Goal: Information Seeking & Learning: Learn about a topic

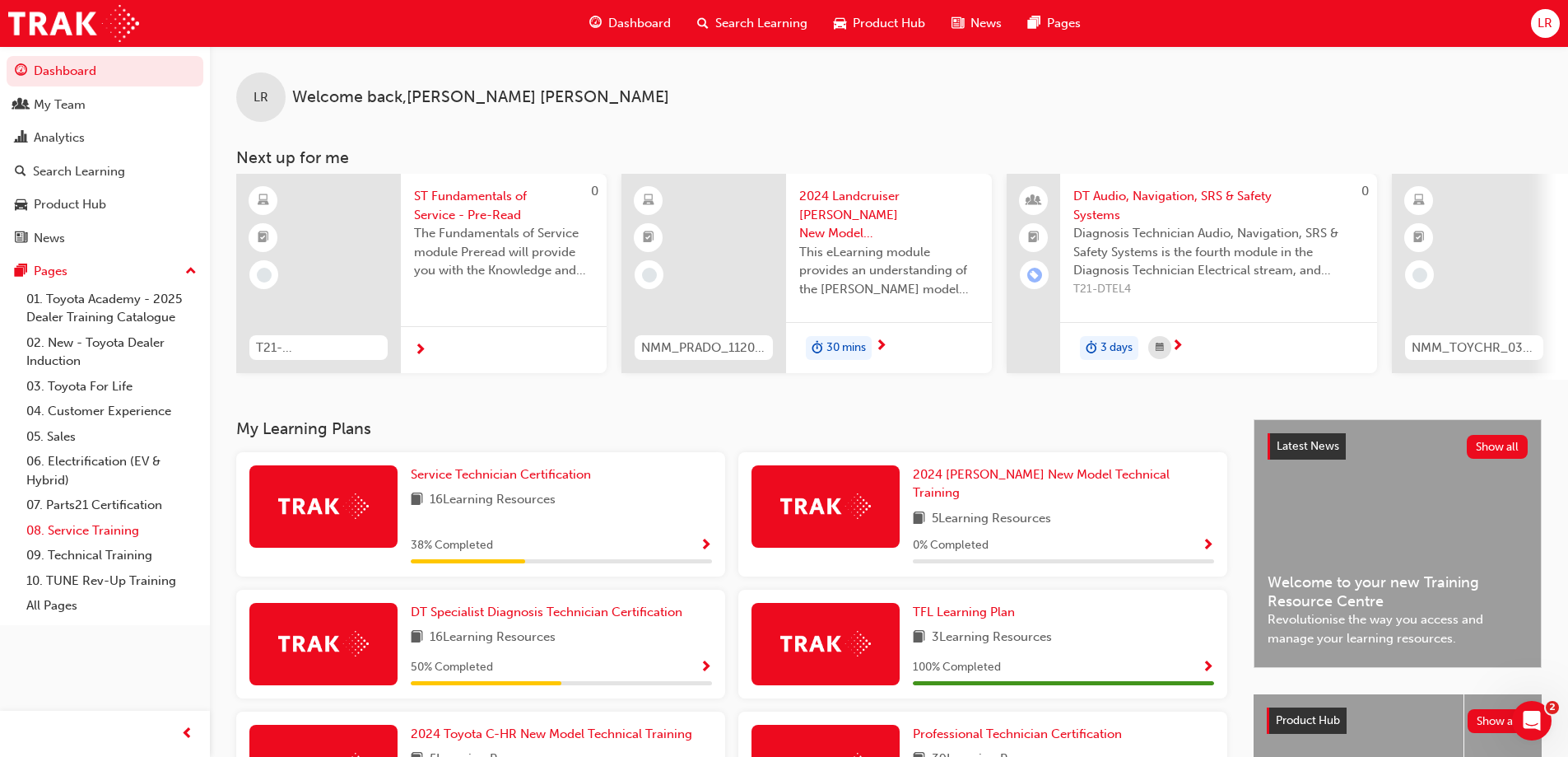
click at [84, 529] on link "08. Service Training" at bounding box center [111, 530] width 183 height 26
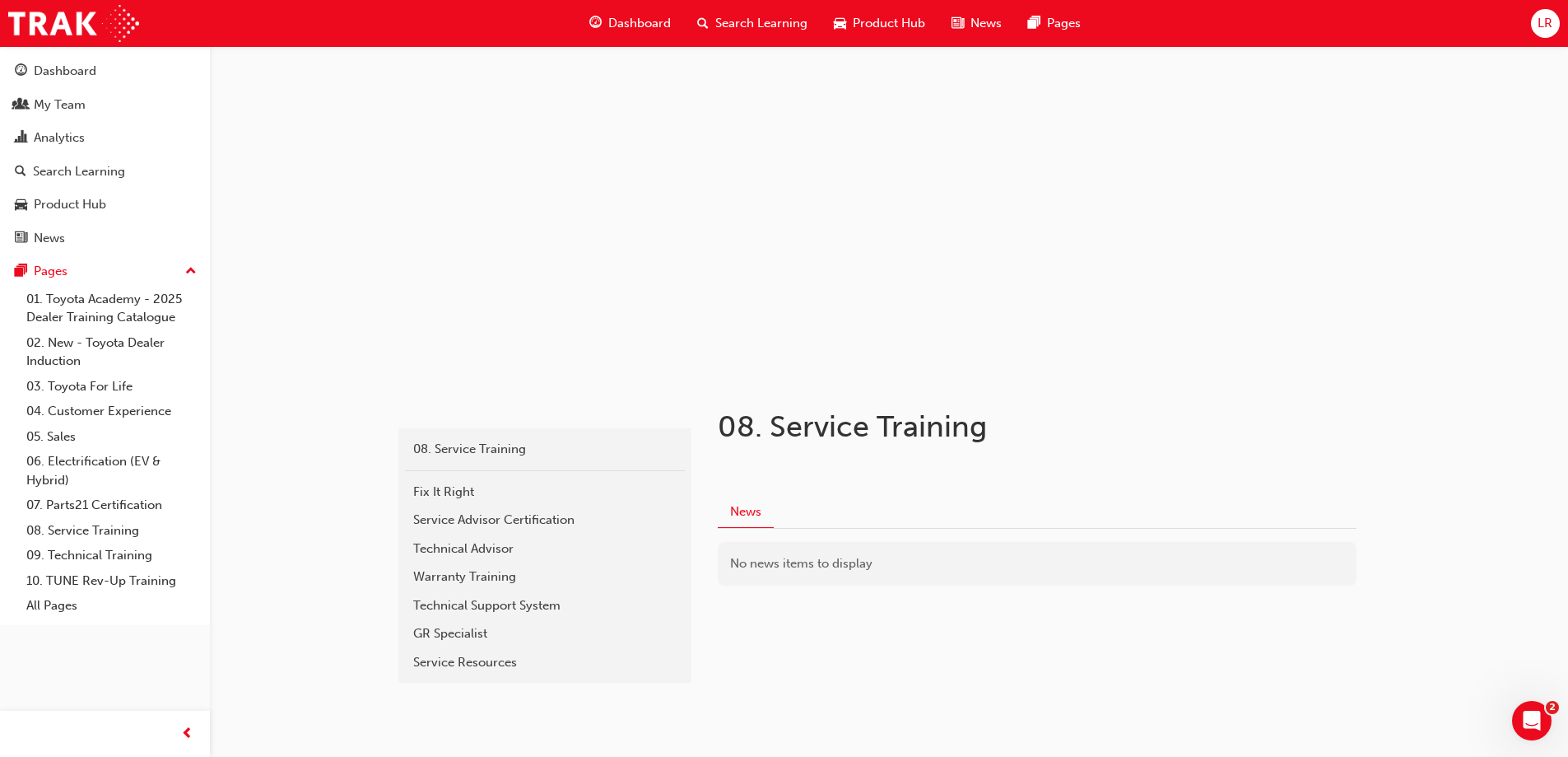
click at [482, 544] on div "Technical Advisor" at bounding box center [545, 548] width 264 height 19
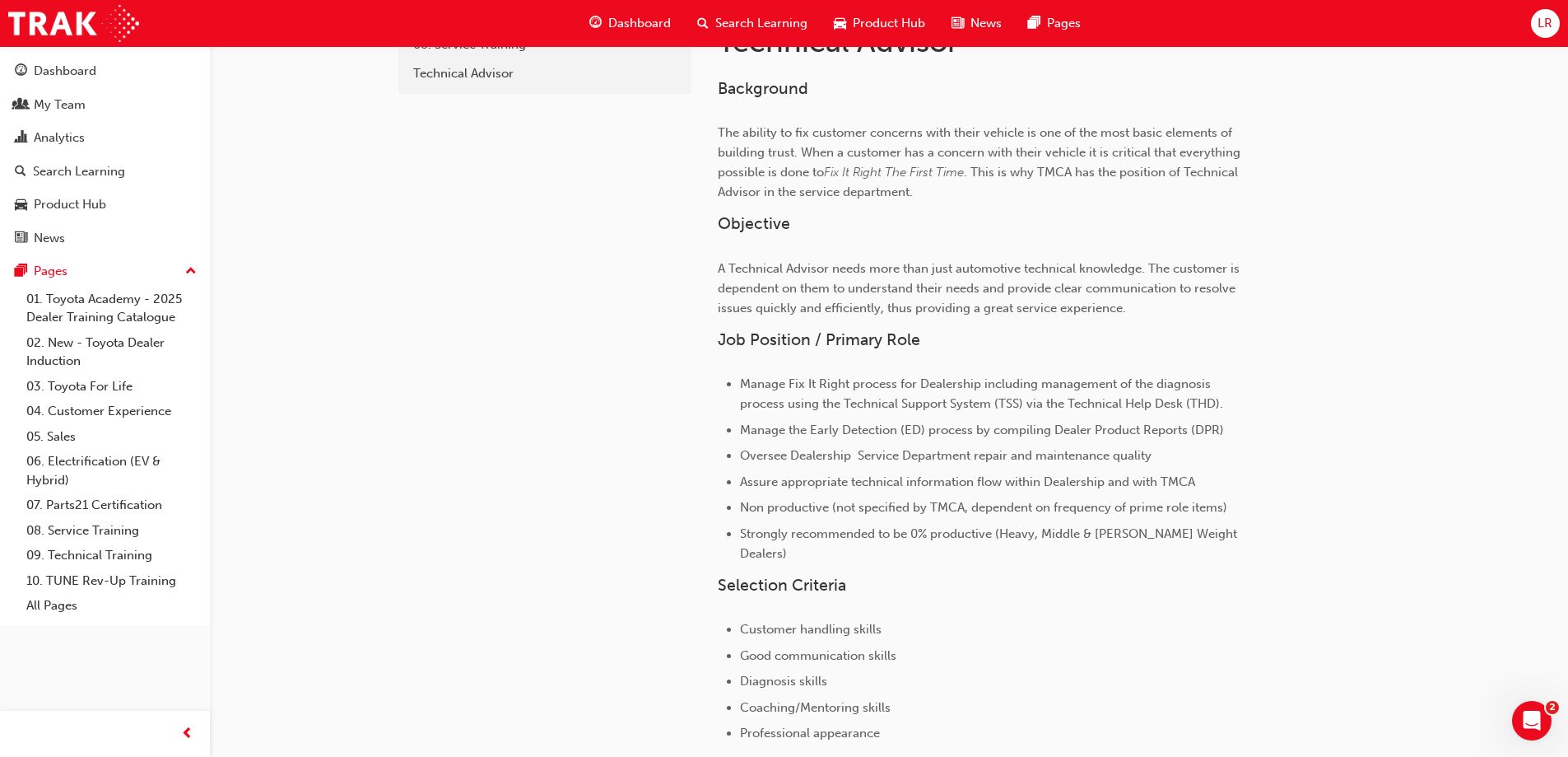
scroll to position [80, 0]
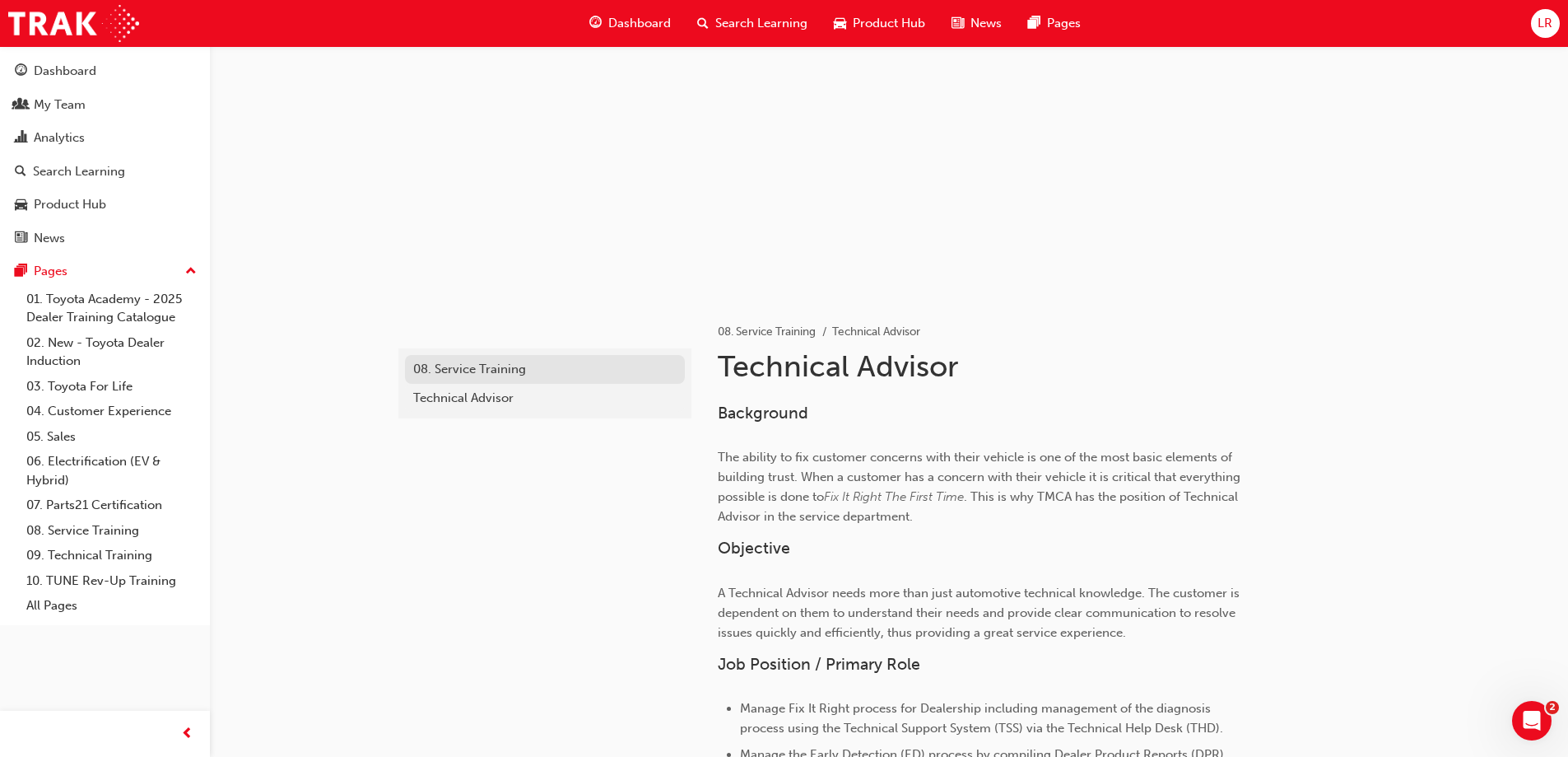
click at [465, 364] on div "08. Service Training" at bounding box center [545, 369] width 264 height 19
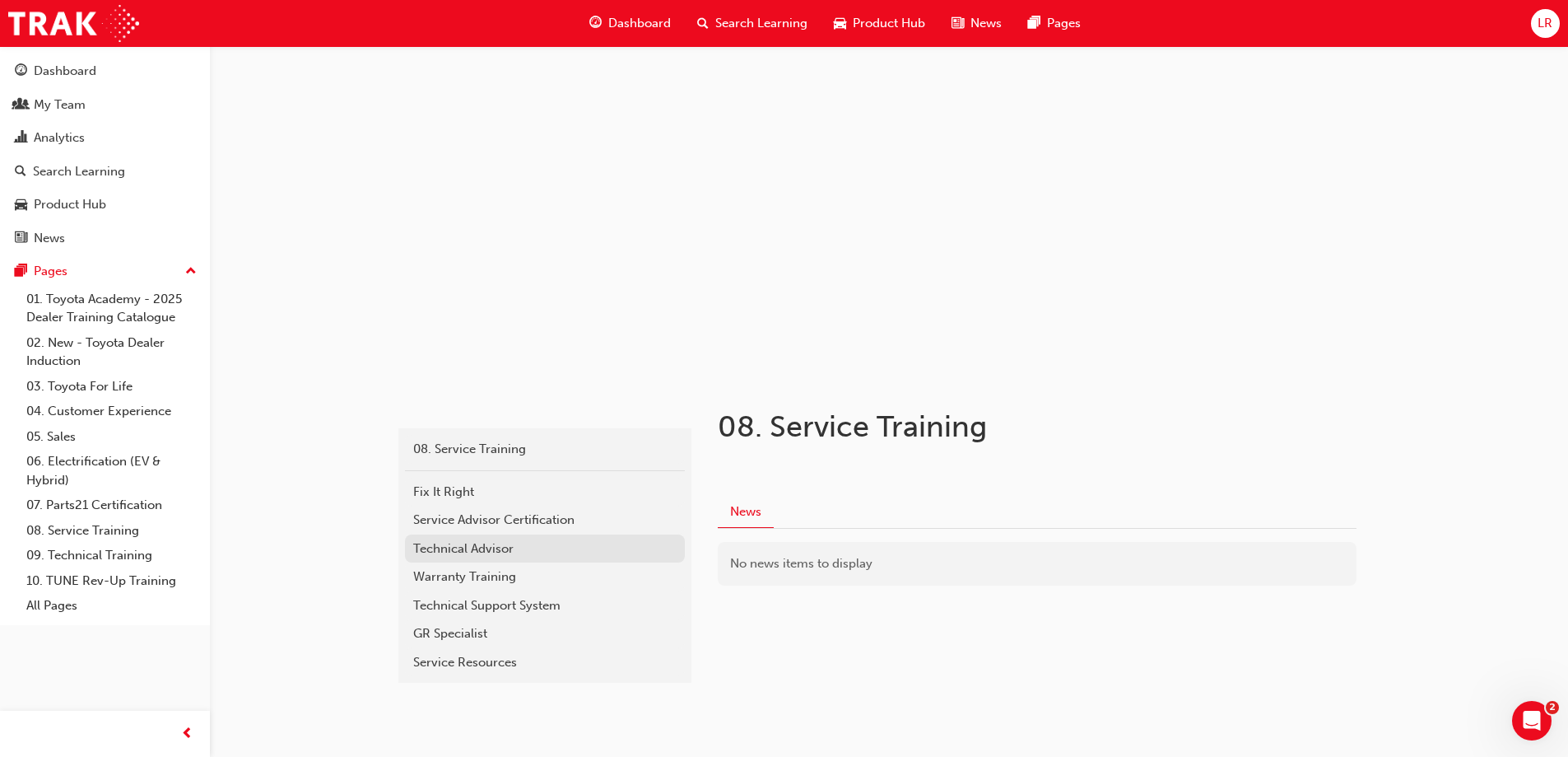
click at [513, 553] on div "Technical Advisor" at bounding box center [545, 548] width 264 height 19
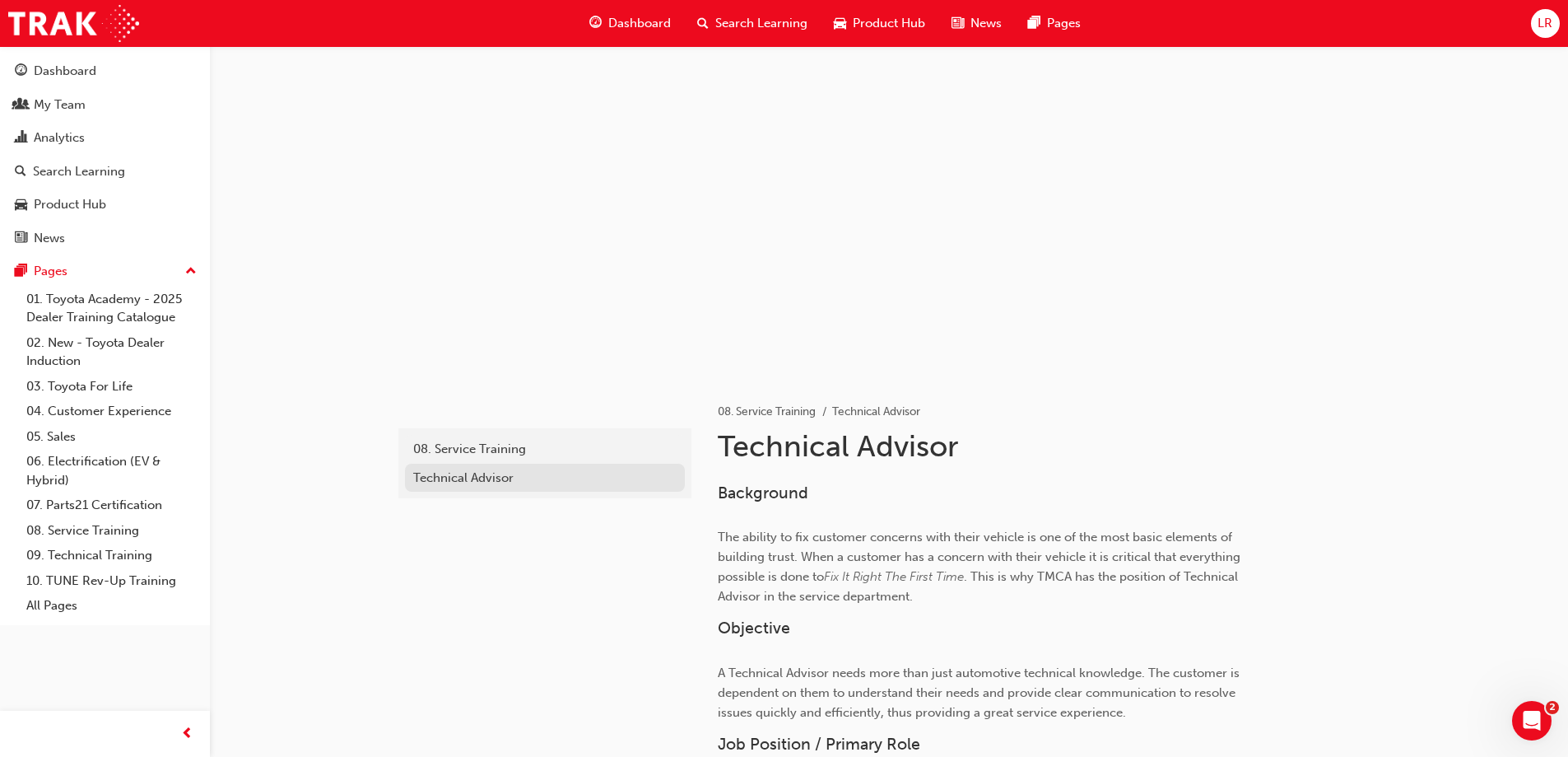
click at [501, 478] on div "Technical Advisor" at bounding box center [545, 477] width 264 height 19
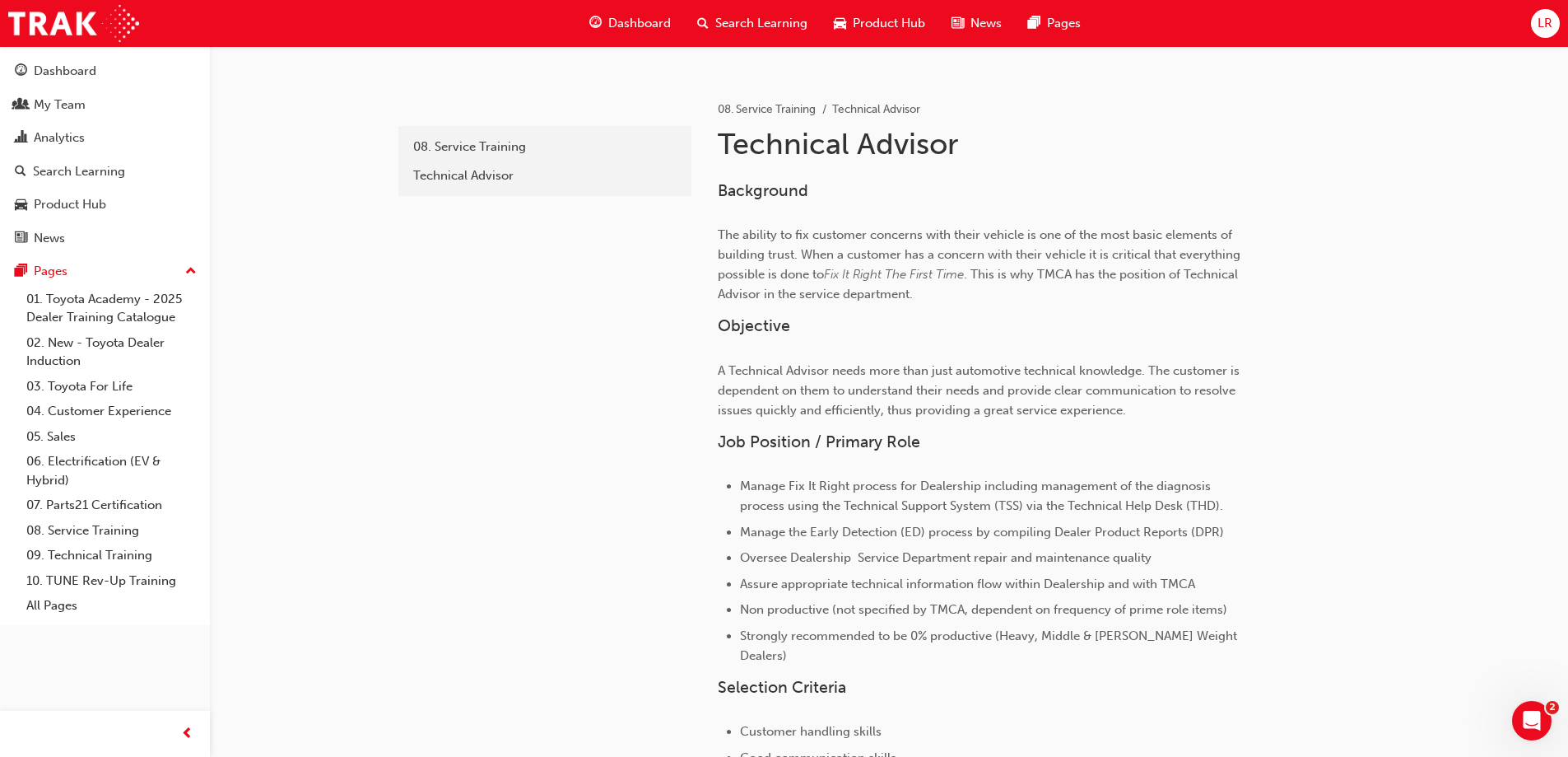
scroll to position [329, 0]
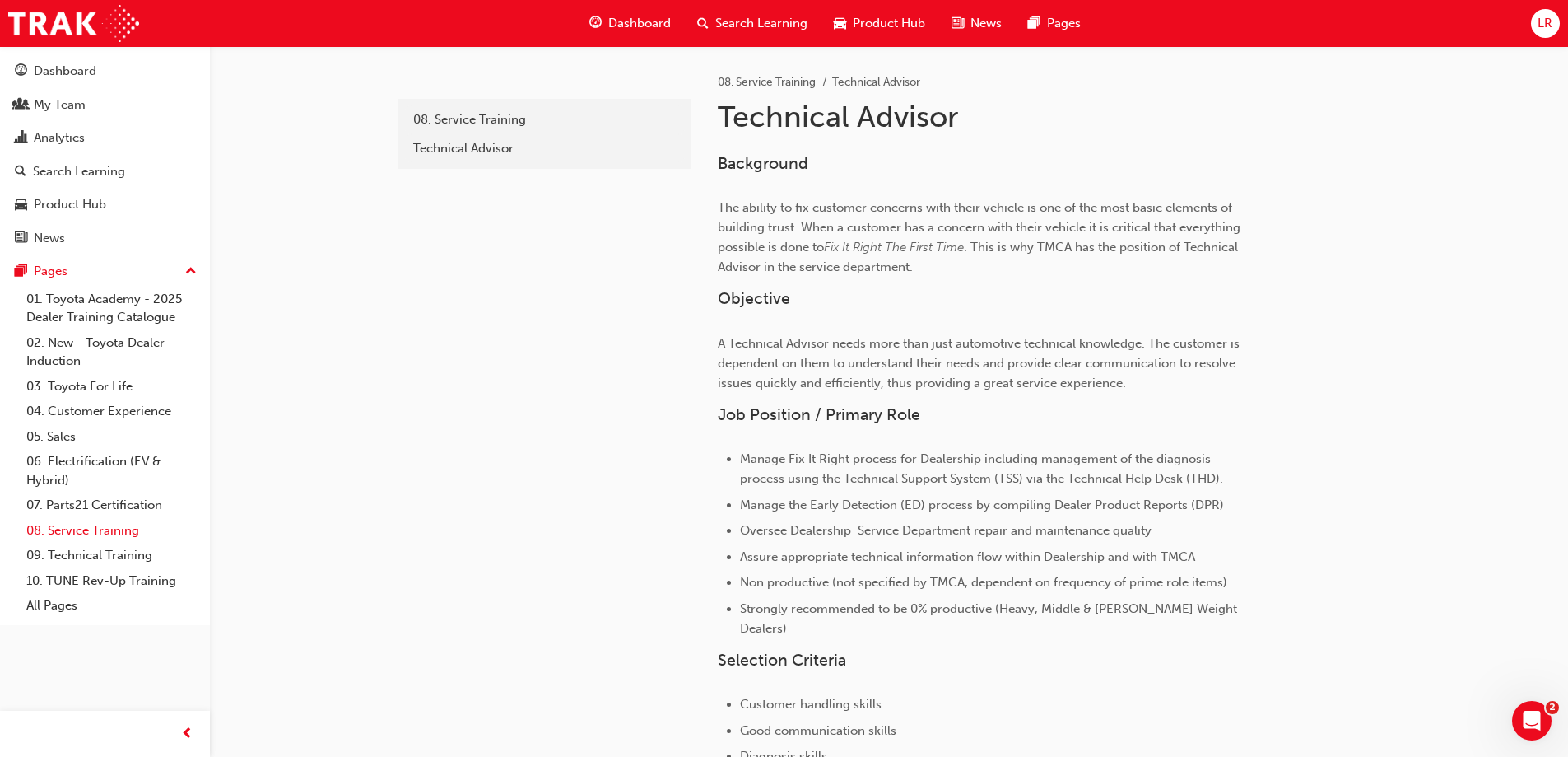
click at [90, 536] on link "08. Service Training" at bounding box center [111, 530] width 183 height 26
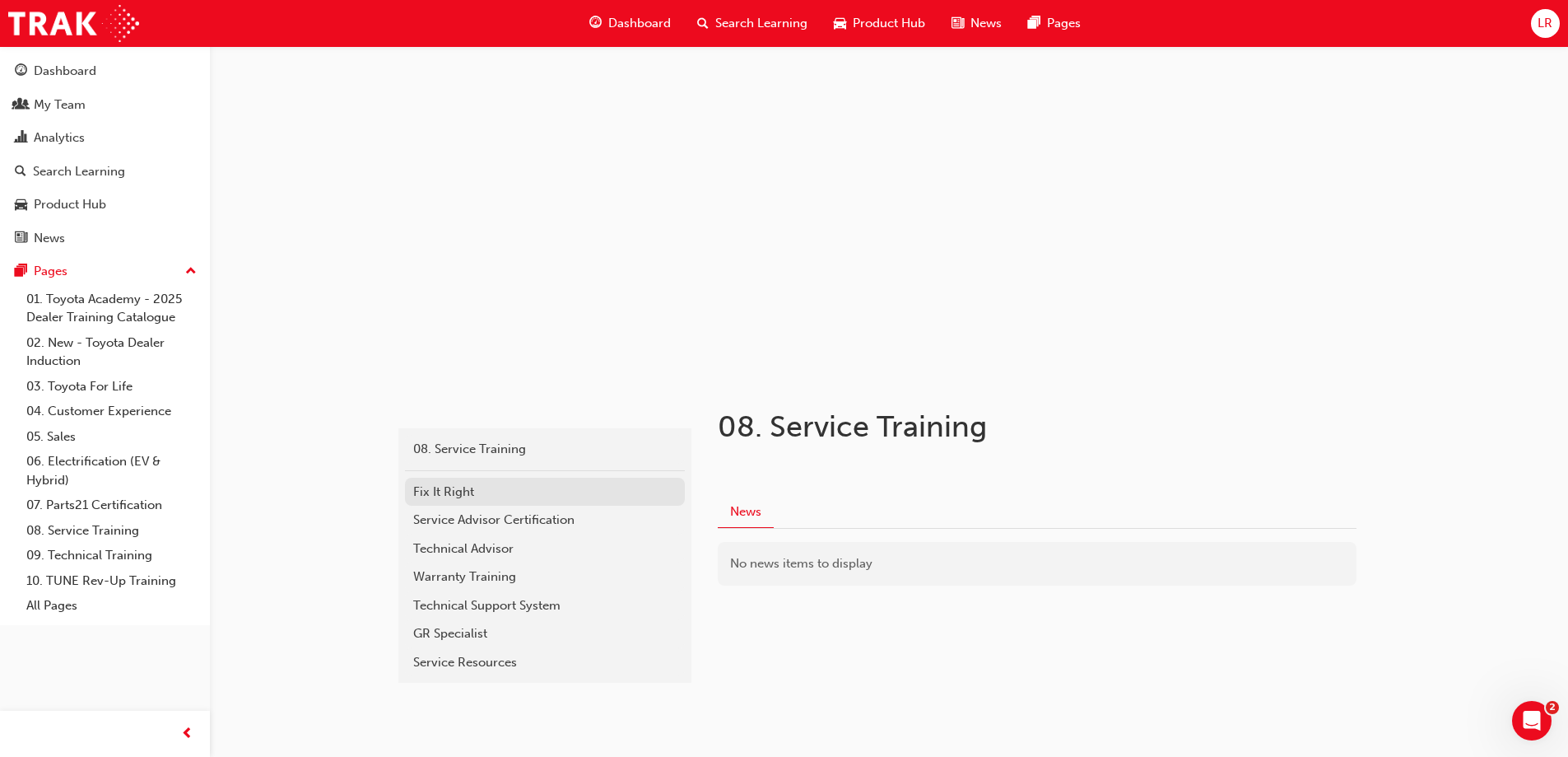
click at [437, 489] on div "Fix It Right" at bounding box center [545, 491] width 264 height 19
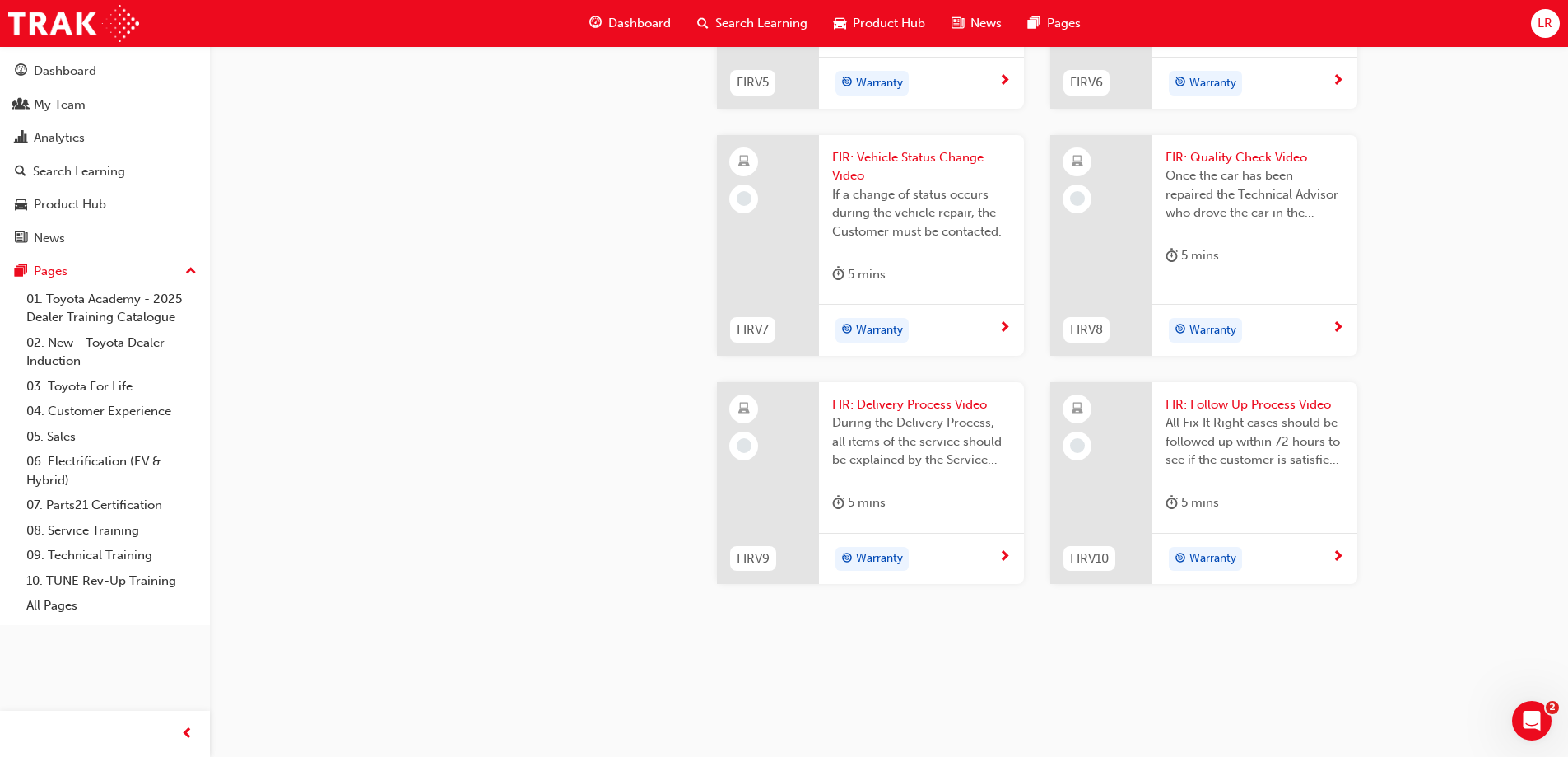
scroll to position [1727, 0]
click at [78, 531] on link "08. Service Training" at bounding box center [111, 530] width 183 height 26
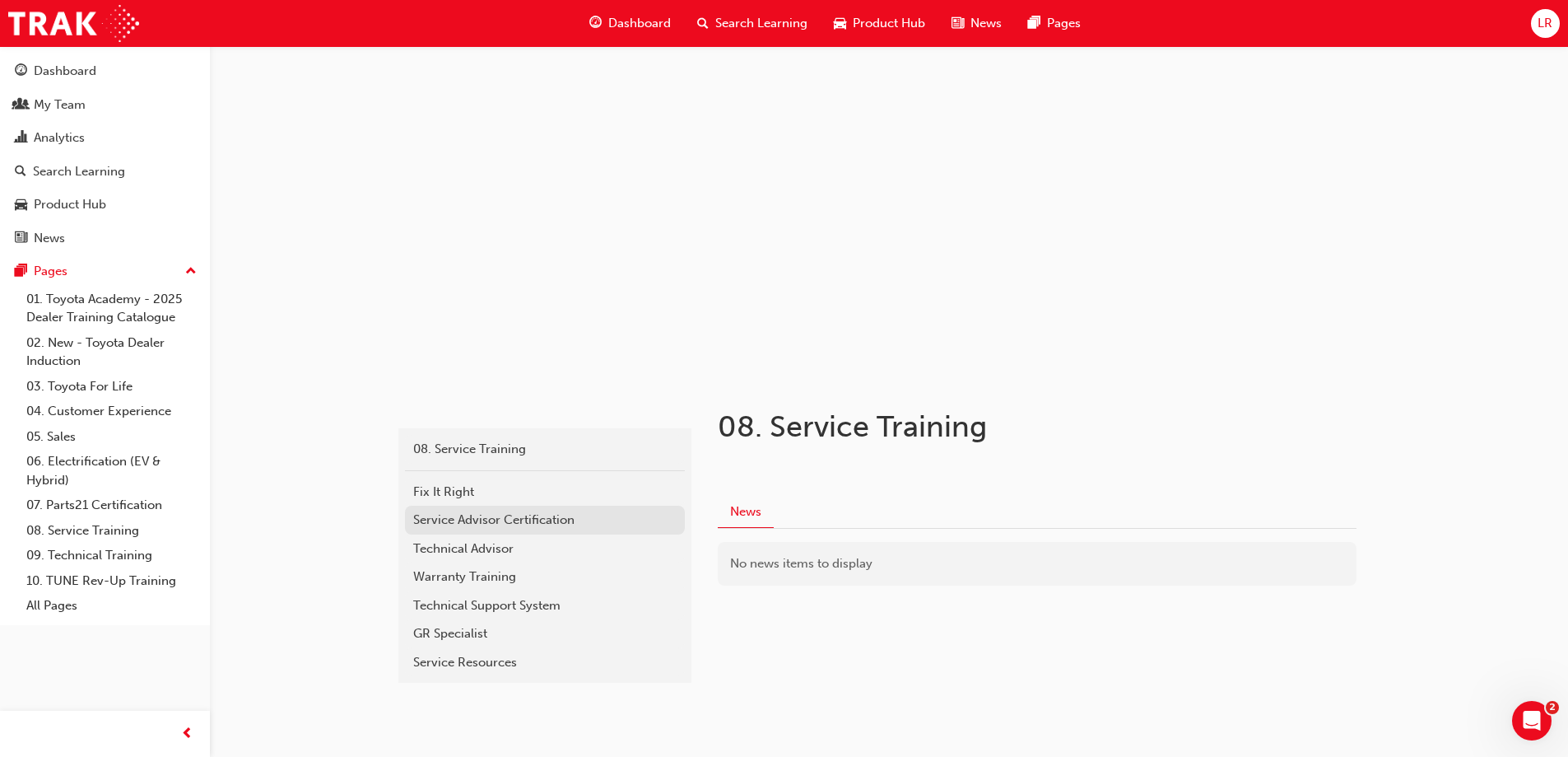
click at [475, 515] on div "Service Advisor Certification" at bounding box center [545, 520] width 264 height 19
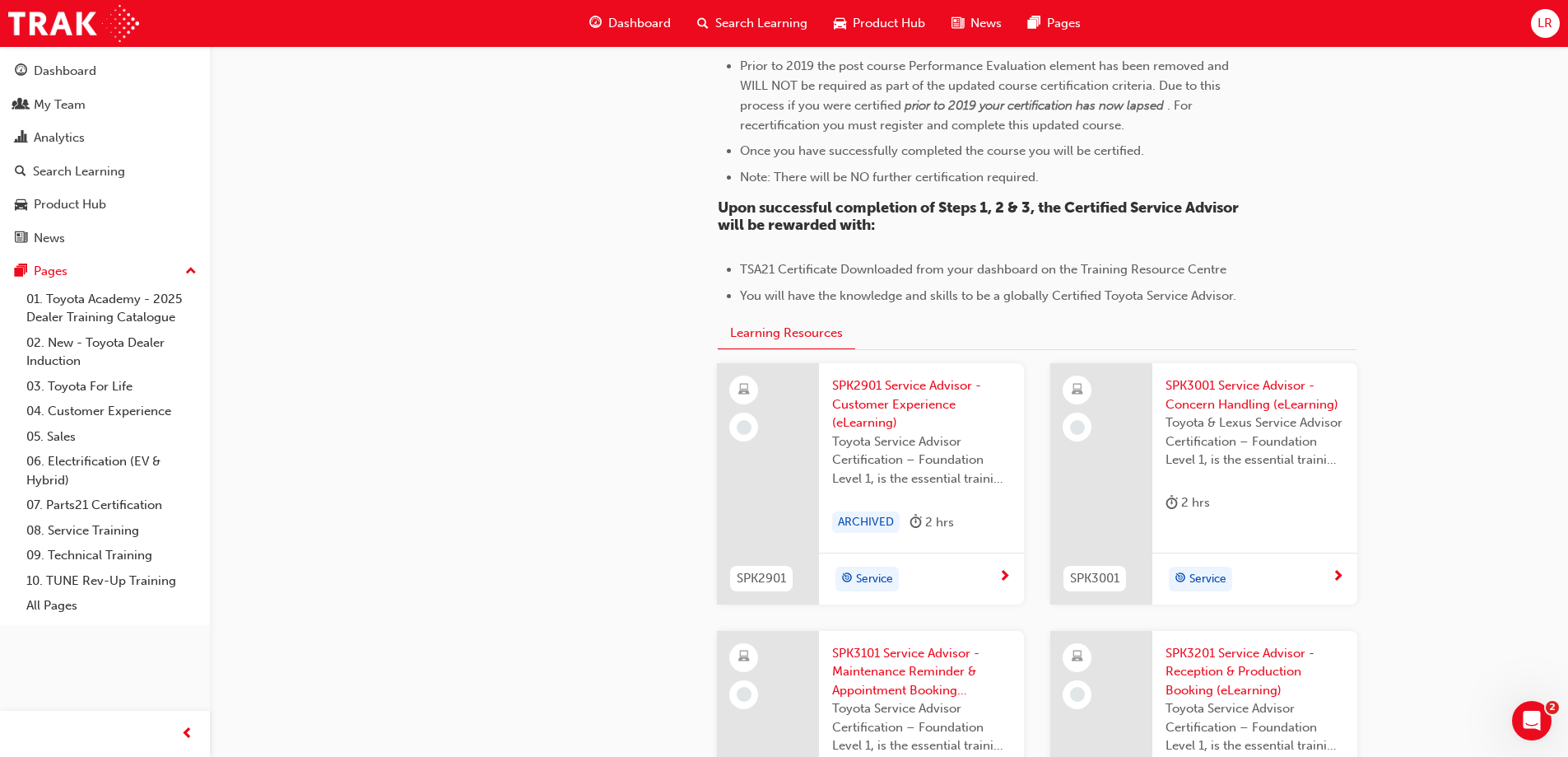
scroll to position [1482, 0]
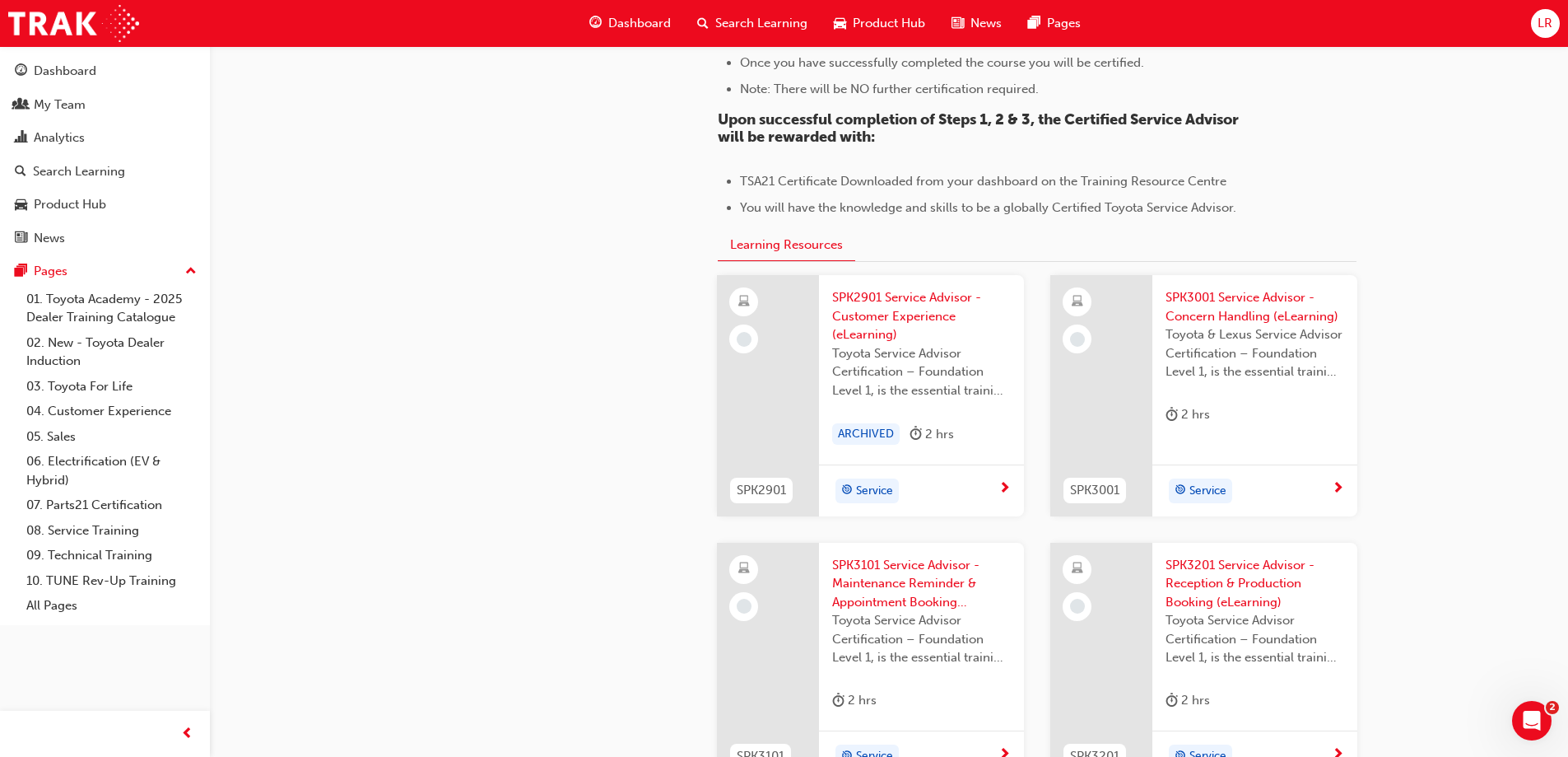
click at [958, 486] on div "Service" at bounding box center [915, 491] width 167 height 25
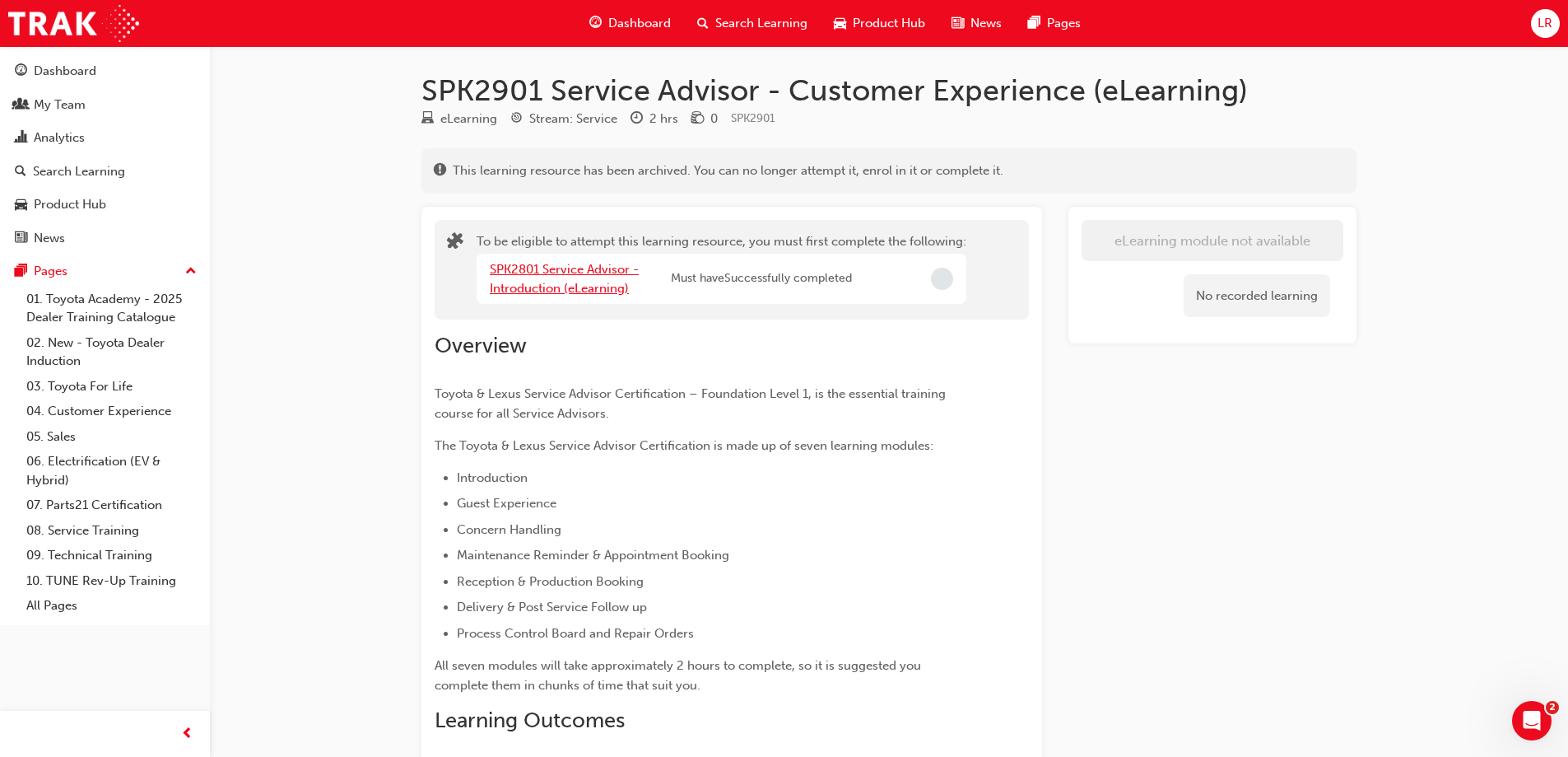
click at [540, 276] on link "SPK2801 Service Advisor - Introduction (eLearning)" at bounding box center [564, 279] width 149 height 34
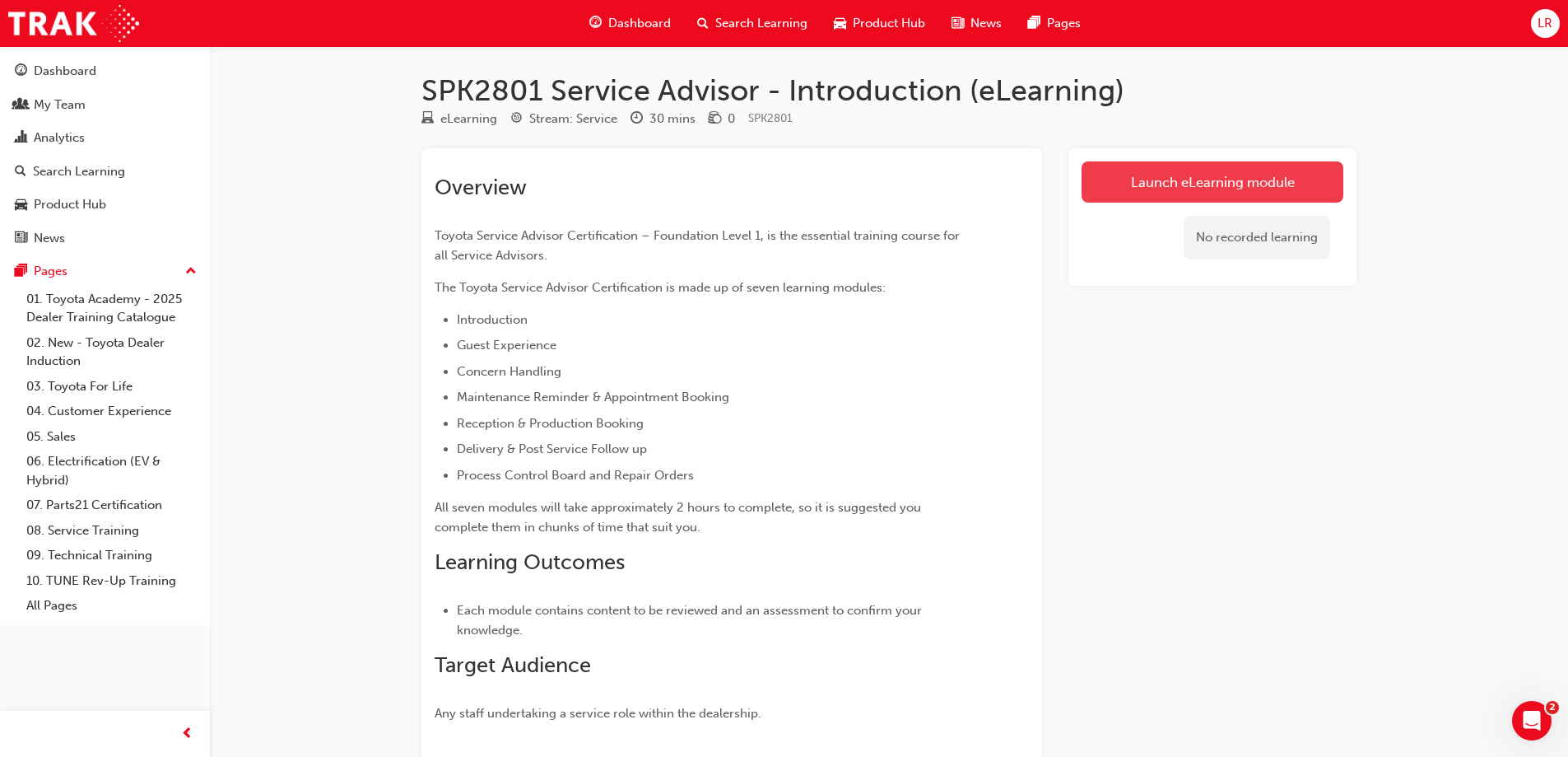
click at [1156, 181] on link "Launch eLearning module" at bounding box center [1212, 182] width 262 height 41
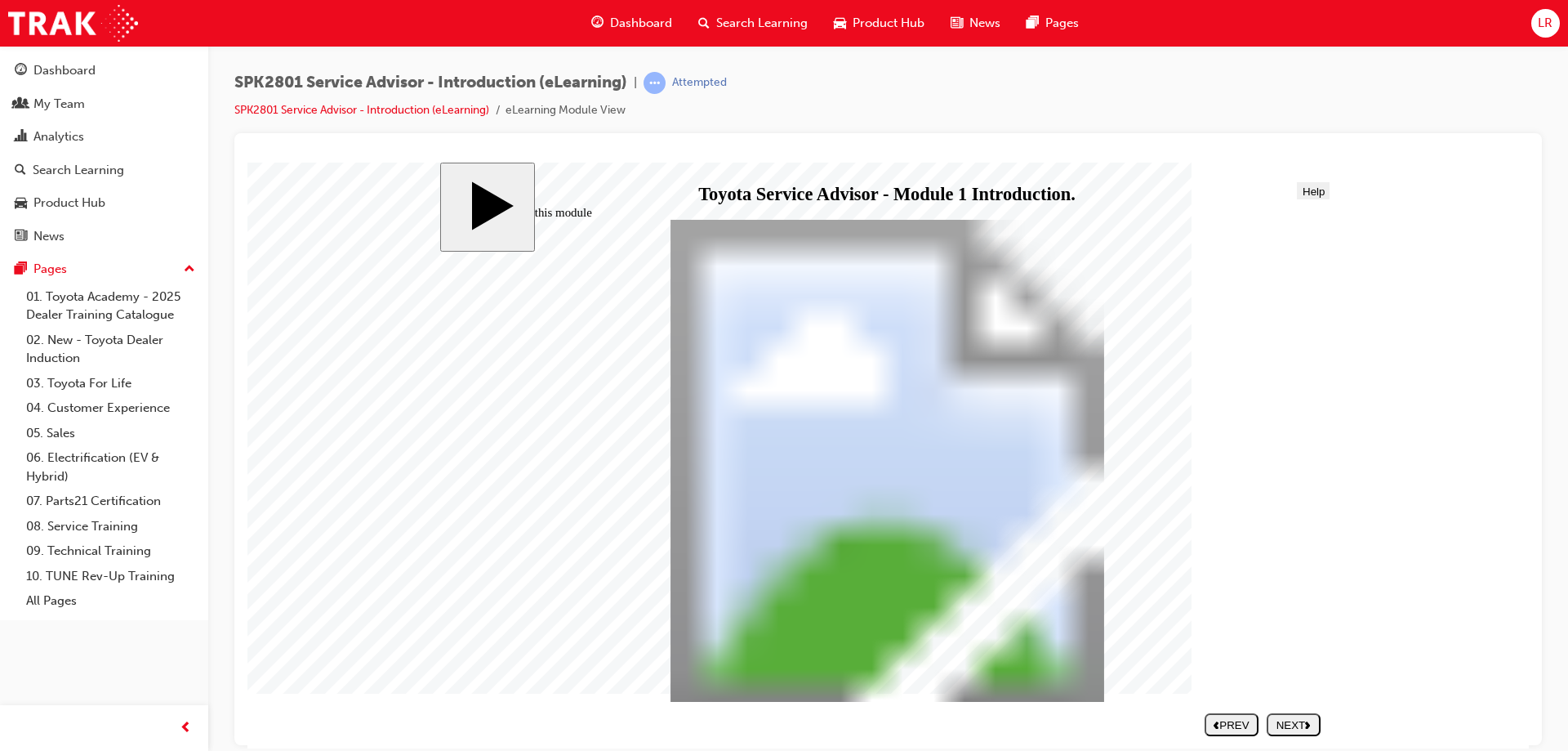
click at [1306, 729] on div "NEXT" at bounding box center [1293, 724] width 41 height 12
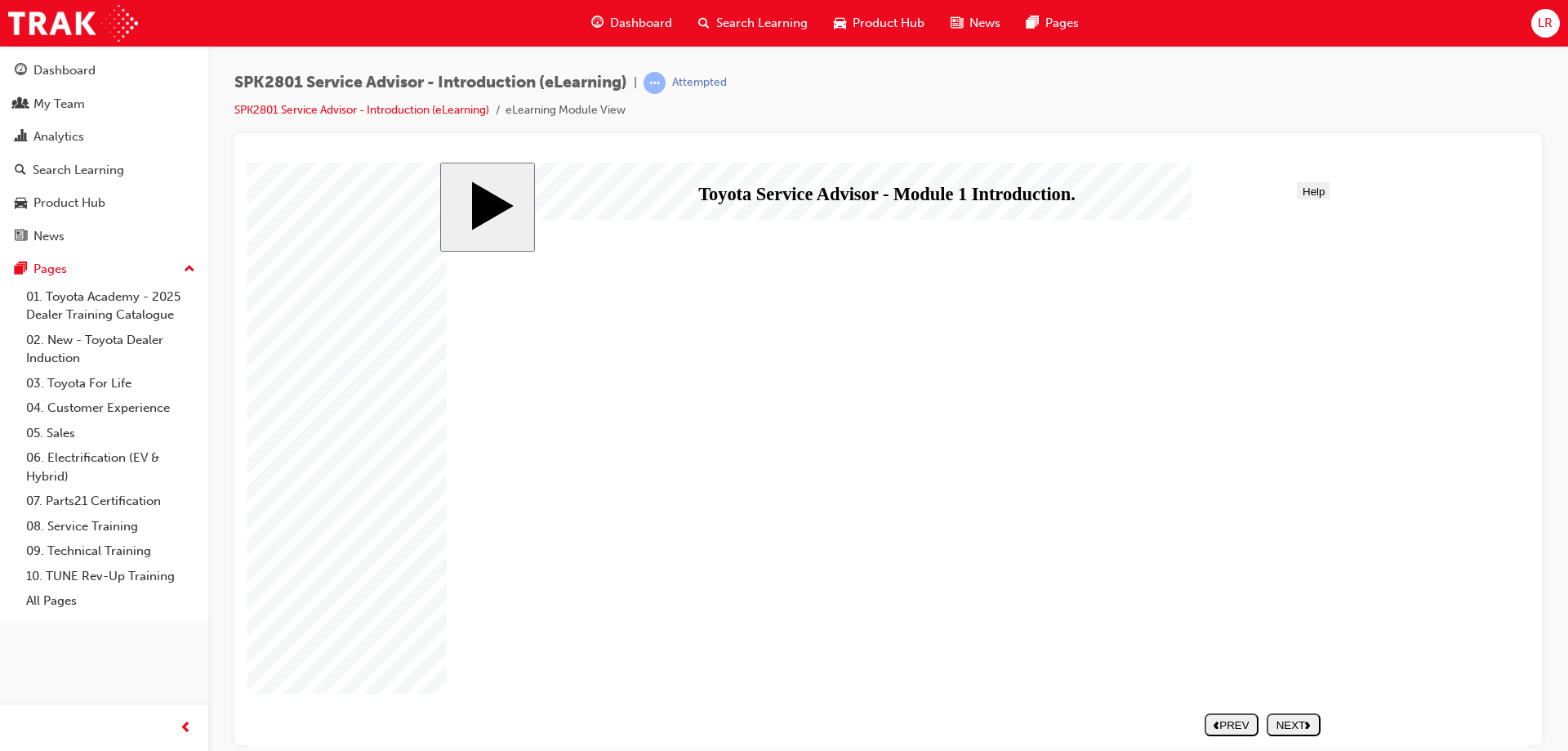
click at [1279, 719] on div "NEXT" at bounding box center [1293, 724] width 41 height 12
click at [1280, 719] on nav "SUBMIT NEXT PREV" at bounding box center [1258, 724] width 123 height 35
drag, startPoint x: 588, startPoint y: 497, endPoint x: 596, endPoint y: 504, distance: 10.6
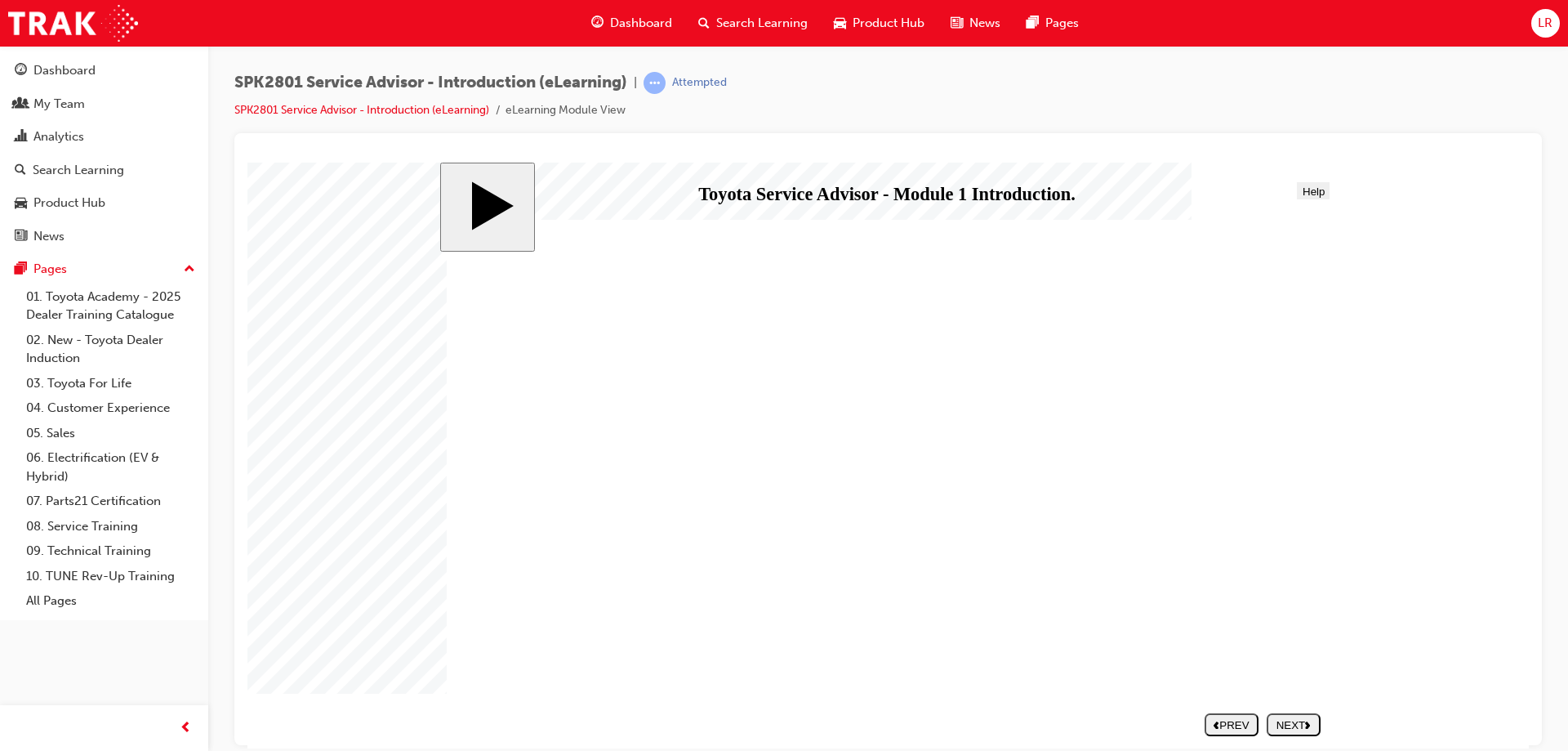
drag, startPoint x: 965, startPoint y: 431, endPoint x: 985, endPoint y: 487, distance: 59.5
drag, startPoint x: 987, startPoint y: 495, endPoint x: 993, endPoint y: 522, distance: 27.7
